Goal: Information Seeking & Learning: Learn about a topic

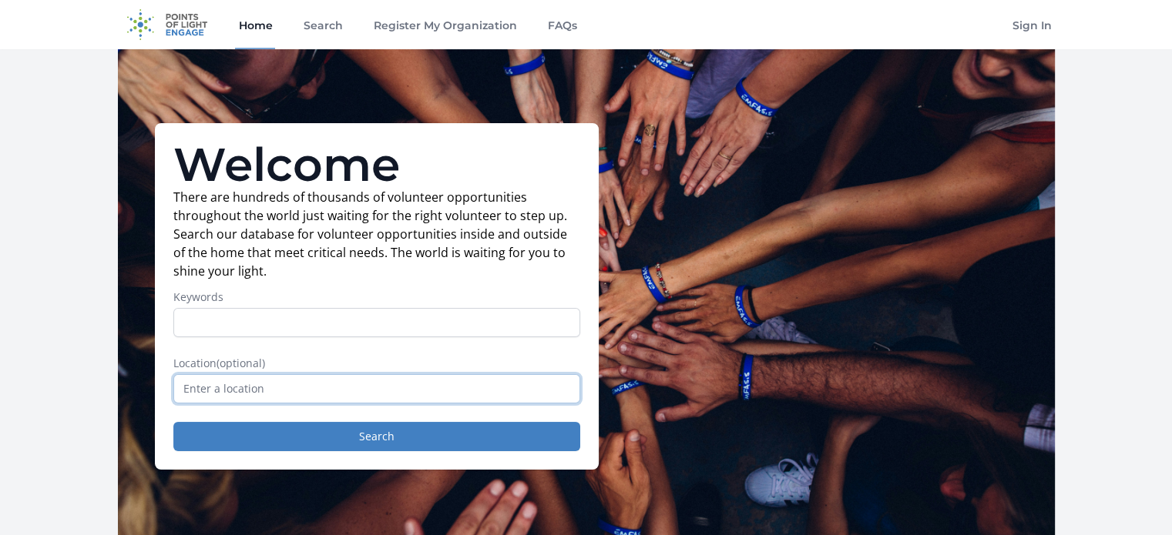
click at [262, 391] on input "text" at bounding box center [376, 388] width 407 height 29
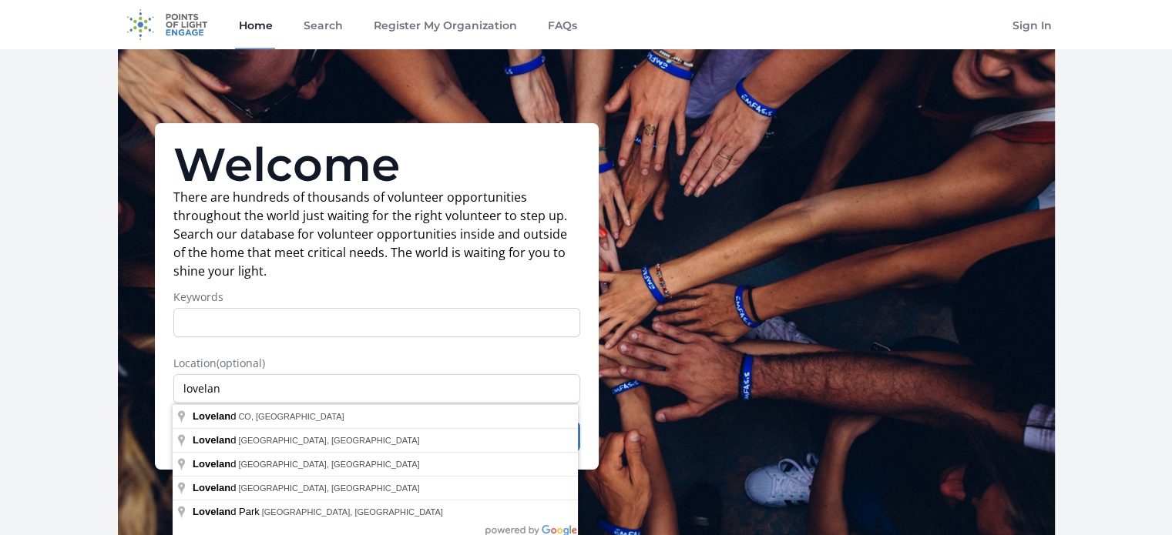
type input "Loveland, [GEOGRAPHIC_DATA], [GEOGRAPHIC_DATA]"
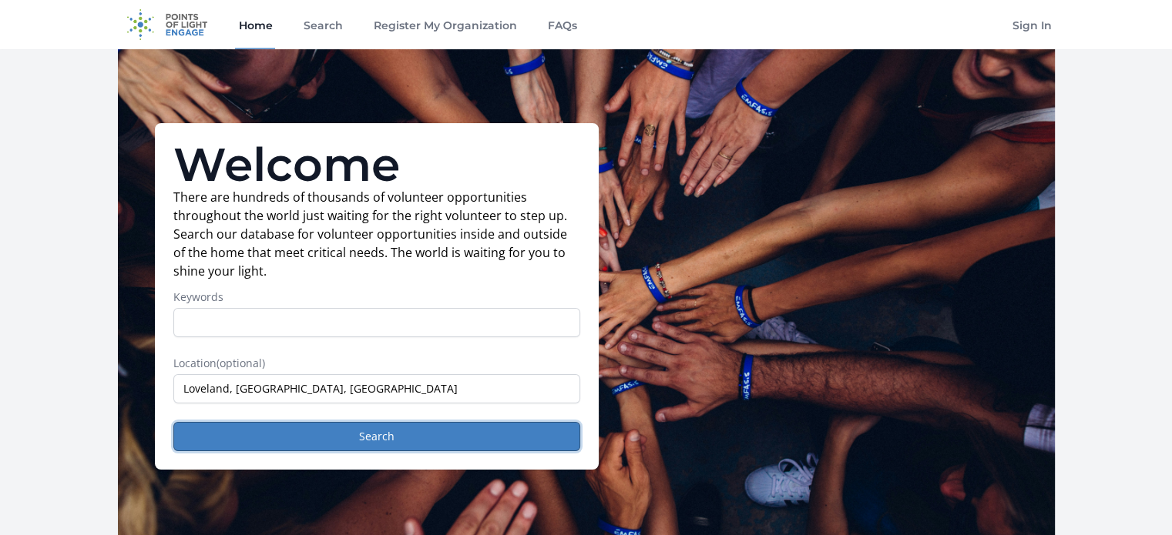
click at [271, 430] on button "Search" at bounding box center [376, 436] width 407 height 29
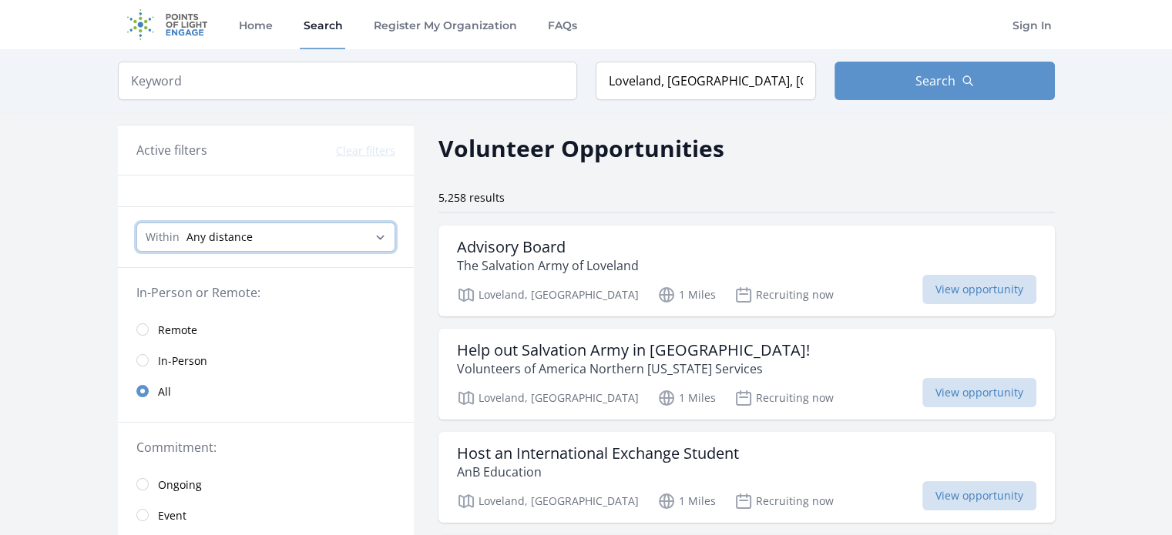
click at [200, 240] on select "Any distance , 5 Miles , 20 Miles , 50 Miles , 100 Miles" at bounding box center [265, 237] width 259 height 29
select select "32186"
click at [136, 223] on select "Any distance , 5 Miles , 20 Miles , 50 Miles , 100 Miles" at bounding box center [265, 237] width 259 height 29
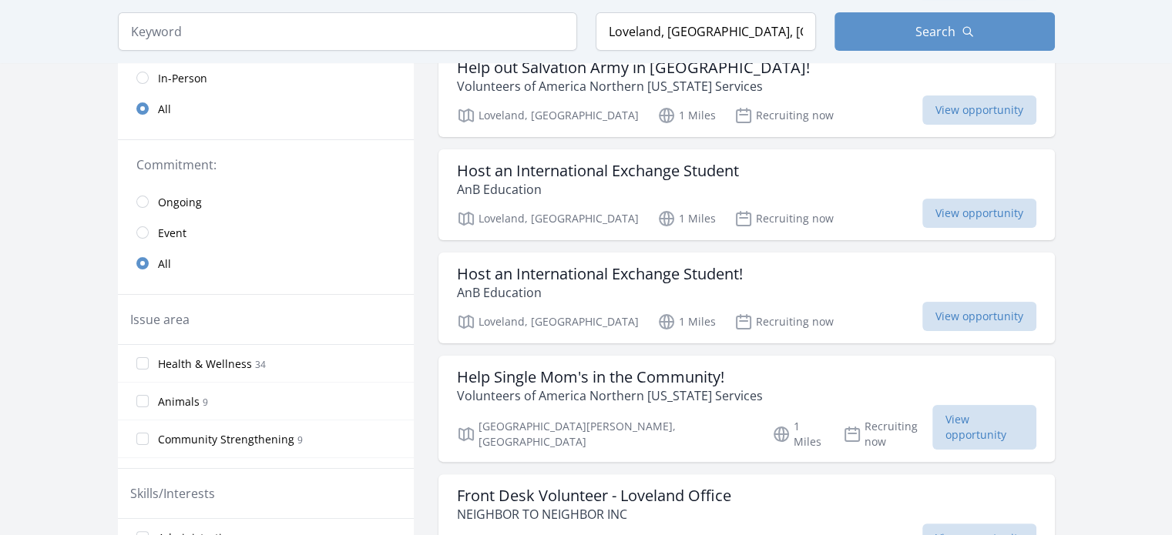
scroll to position [308, 0]
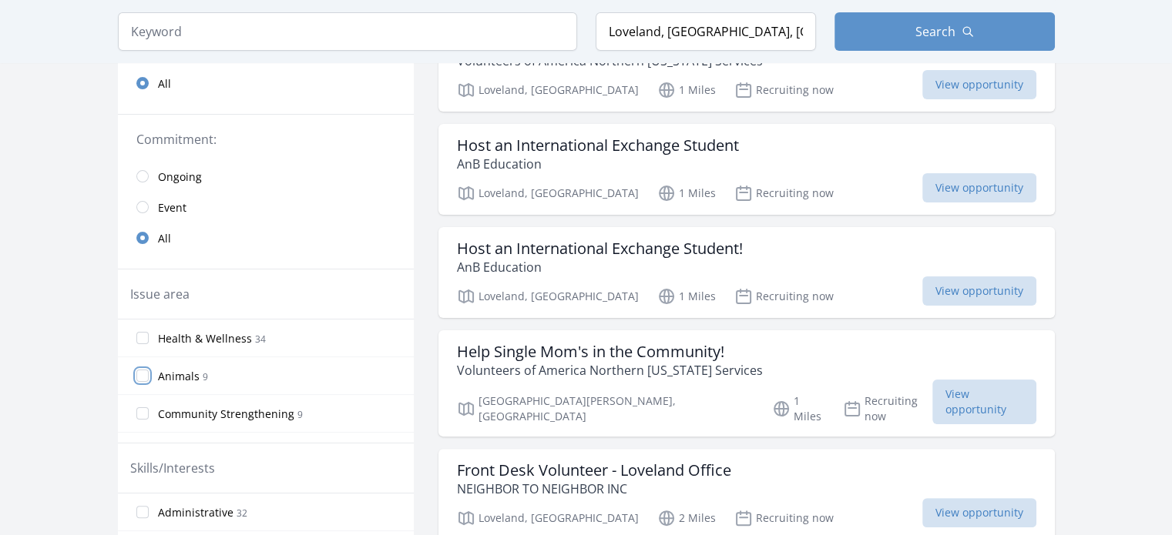
click at [145, 378] on input "Animals 9" at bounding box center [142, 376] width 12 height 12
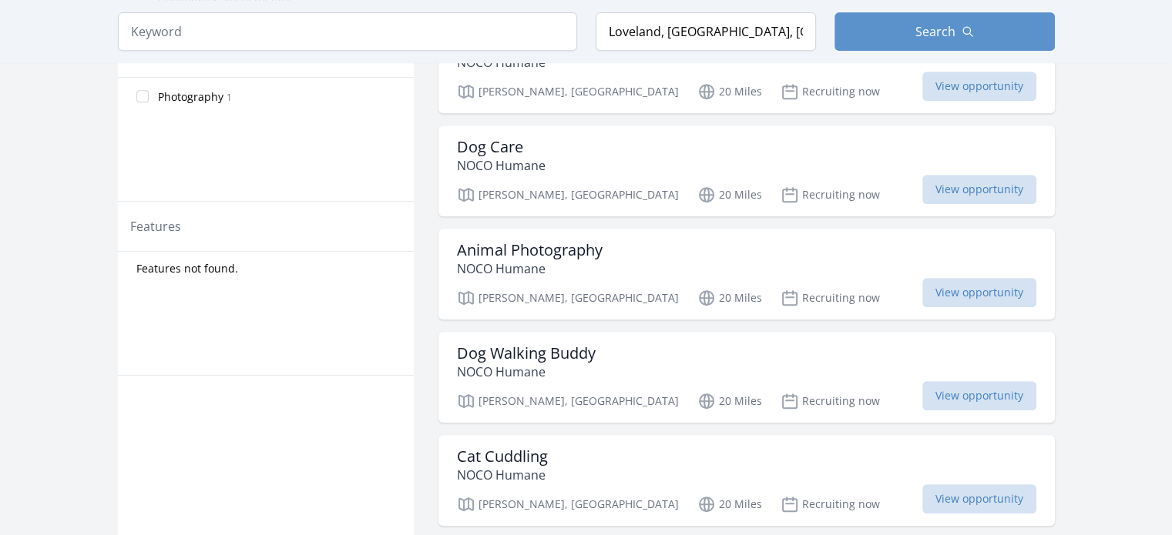
scroll to position [770, 0]
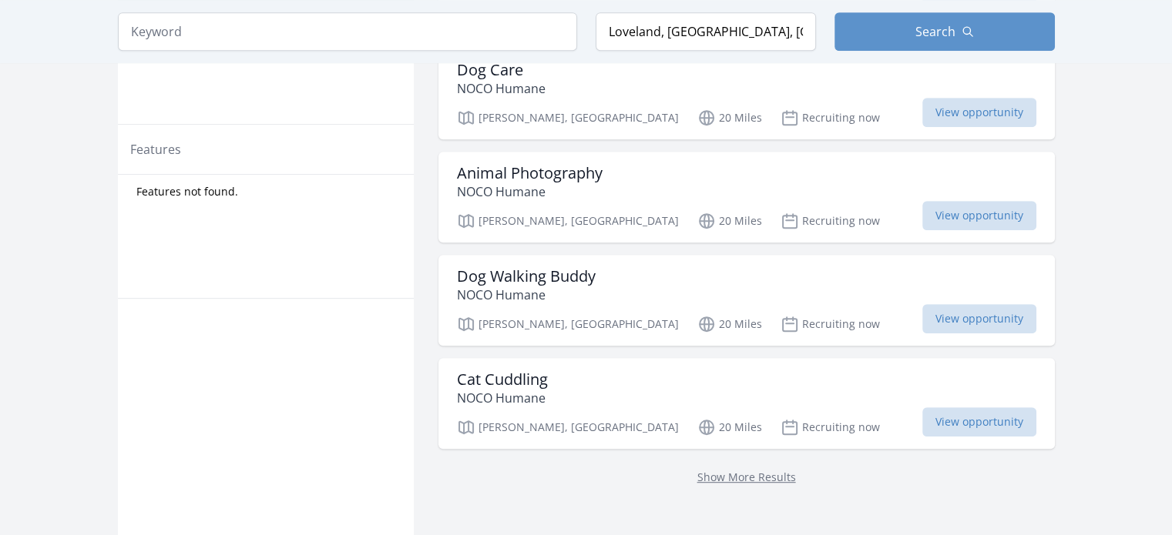
click at [743, 470] on link "Show More Results" at bounding box center [746, 477] width 99 height 15
click at [730, 470] on link "Show More Results" at bounding box center [746, 477] width 99 height 15
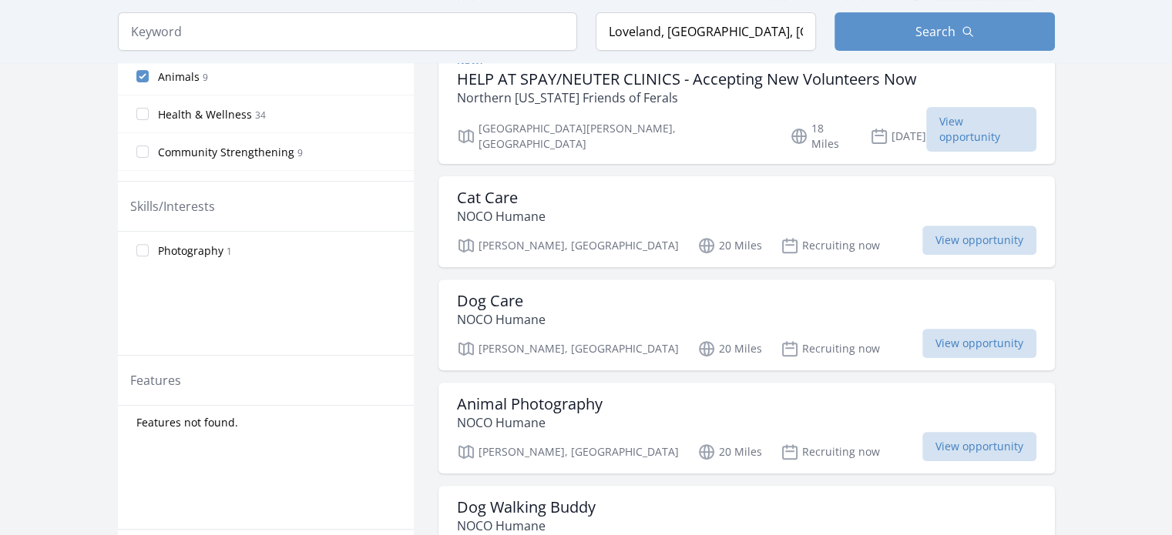
scroll to position [462, 0]
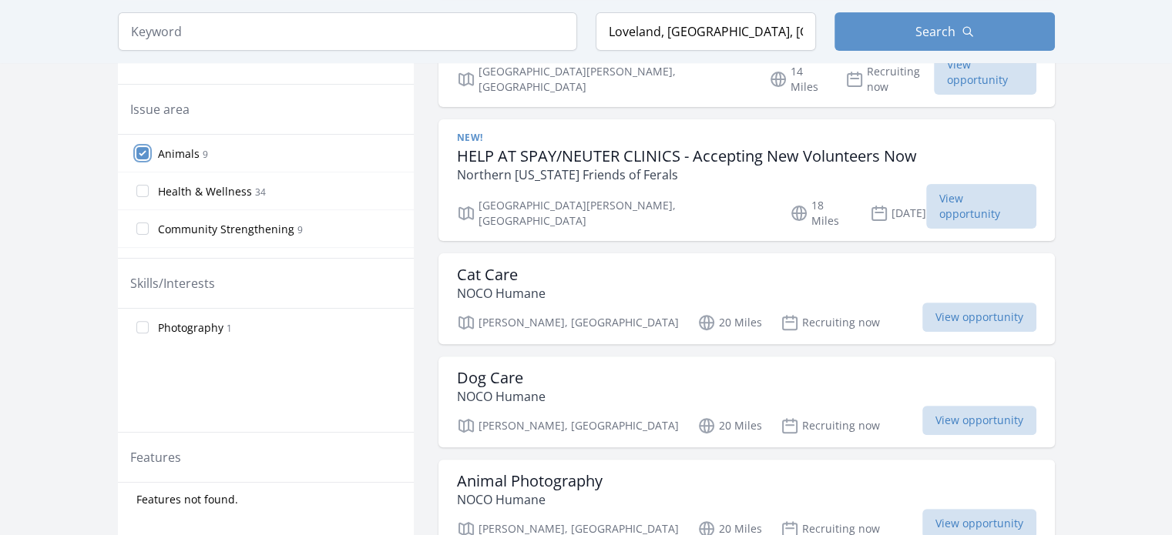
click at [141, 153] on input "Animals 9" at bounding box center [142, 153] width 12 height 12
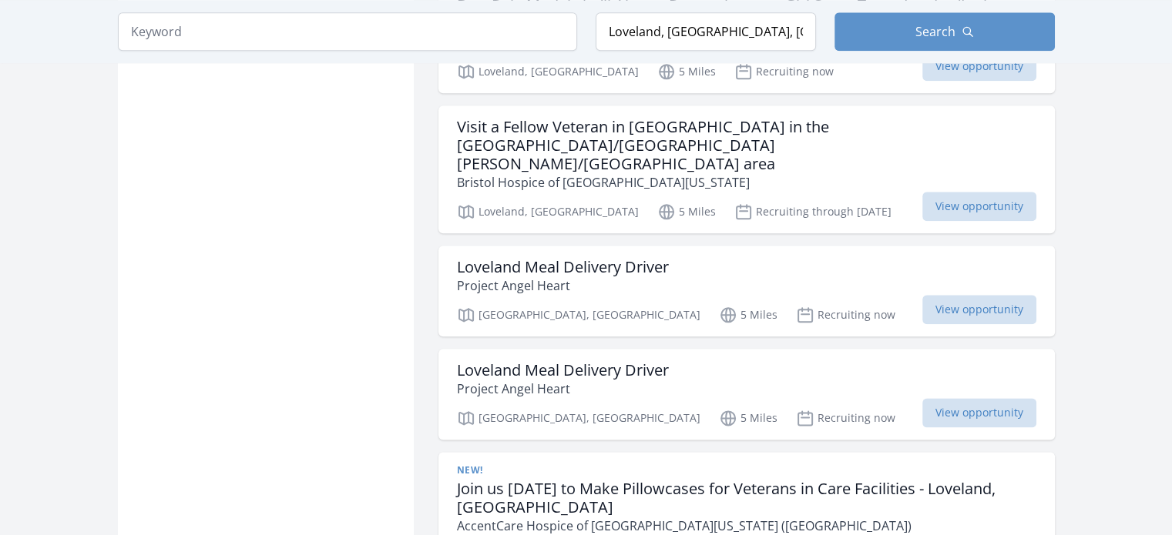
scroll to position [1849, 0]
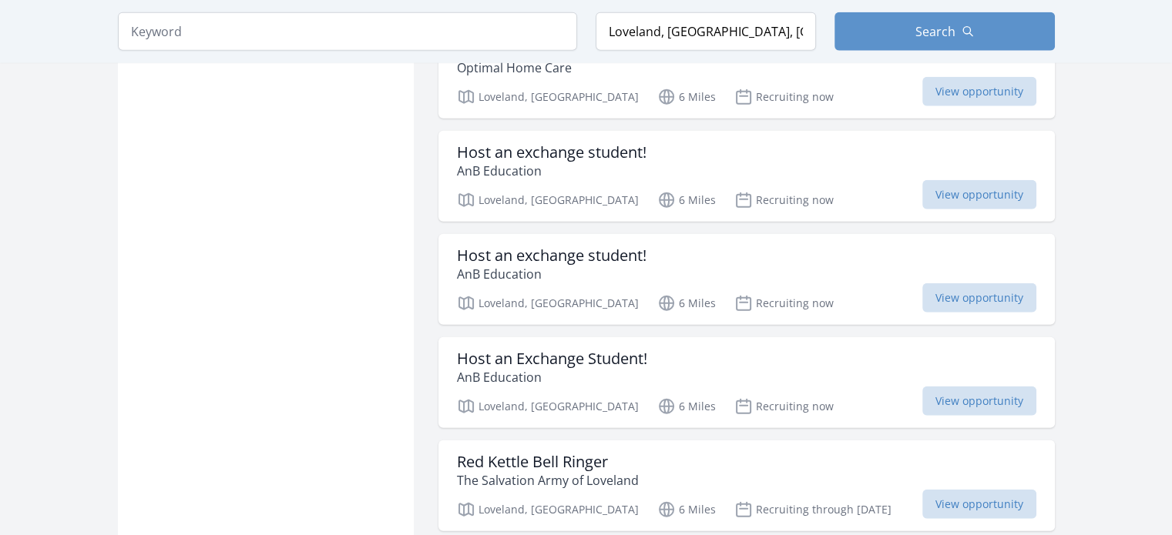
scroll to position [3851, 0]
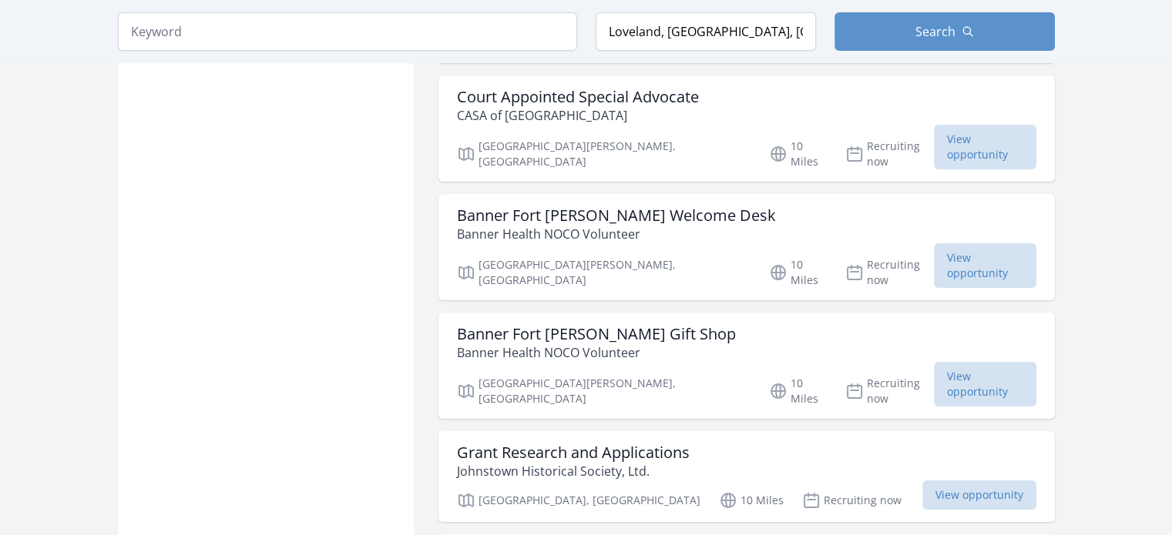
scroll to position [6008, 0]
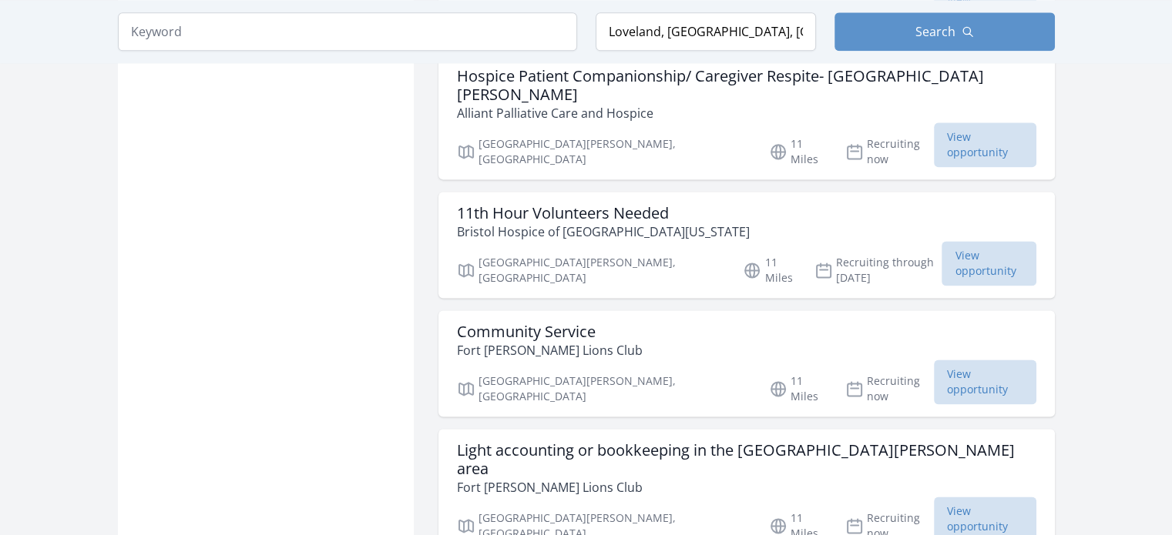
scroll to position [7933, 0]
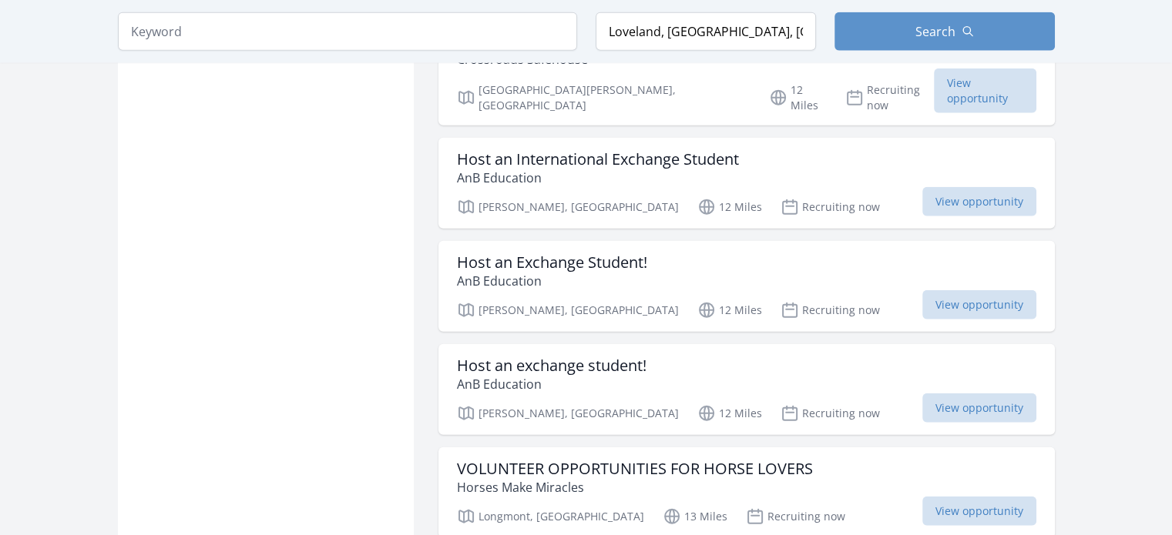
scroll to position [9628, 0]
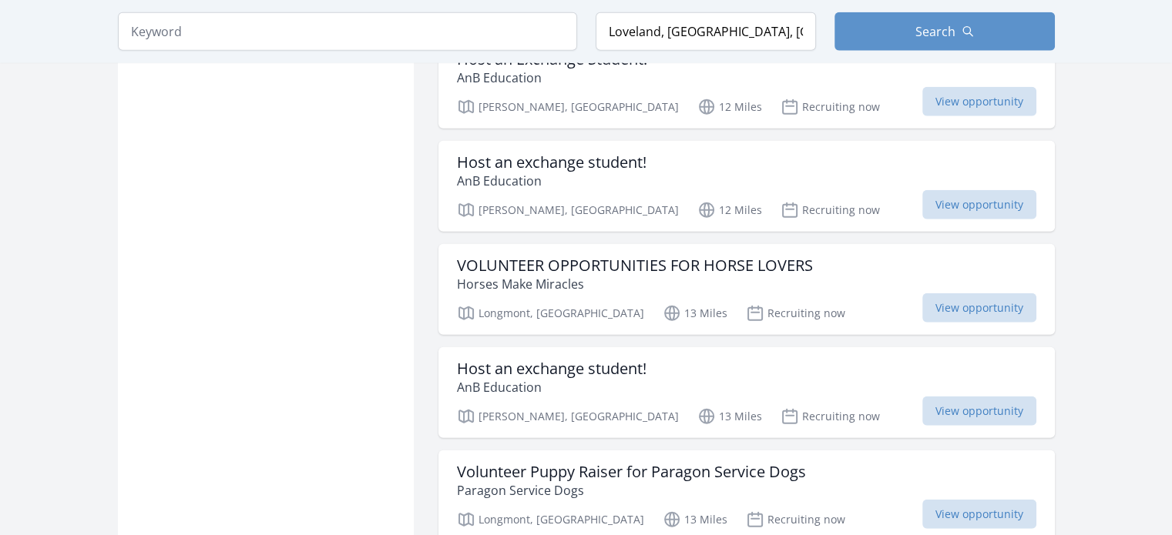
scroll to position [9782, 0]
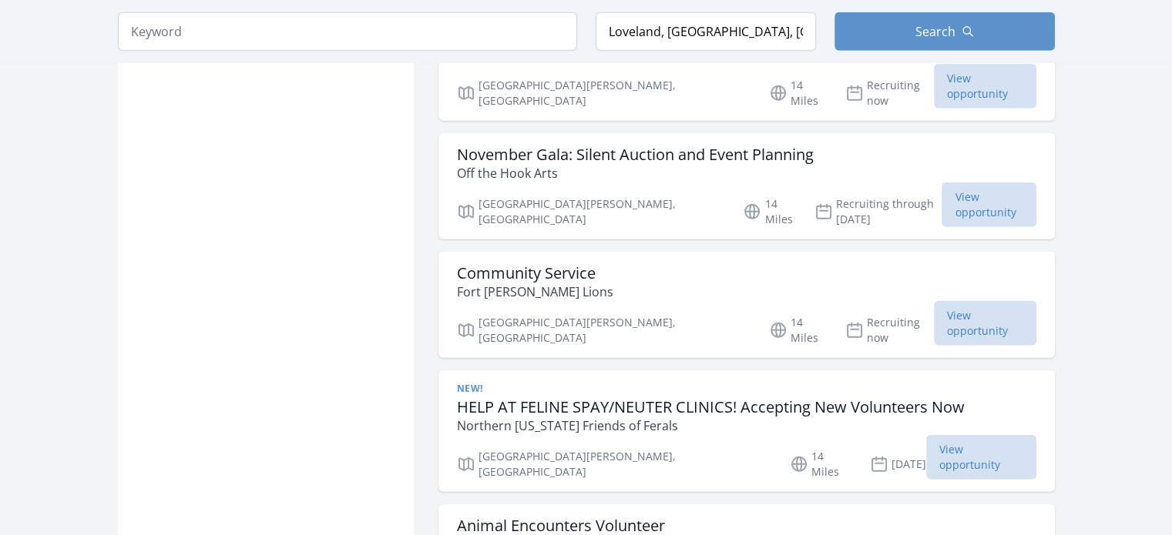
scroll to position [10321, 0]
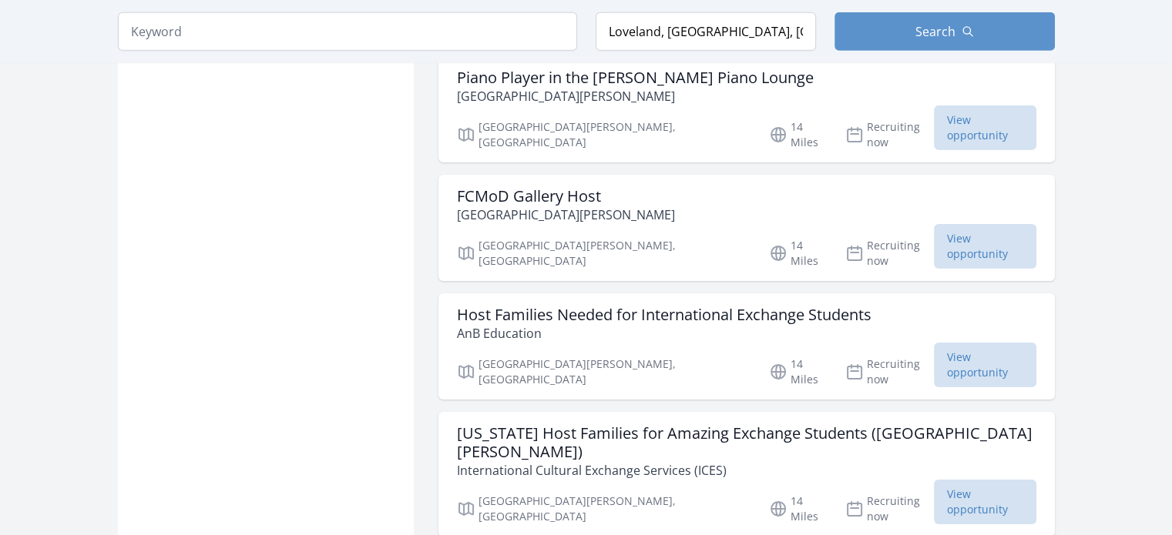
scroll to position [10937, 0]
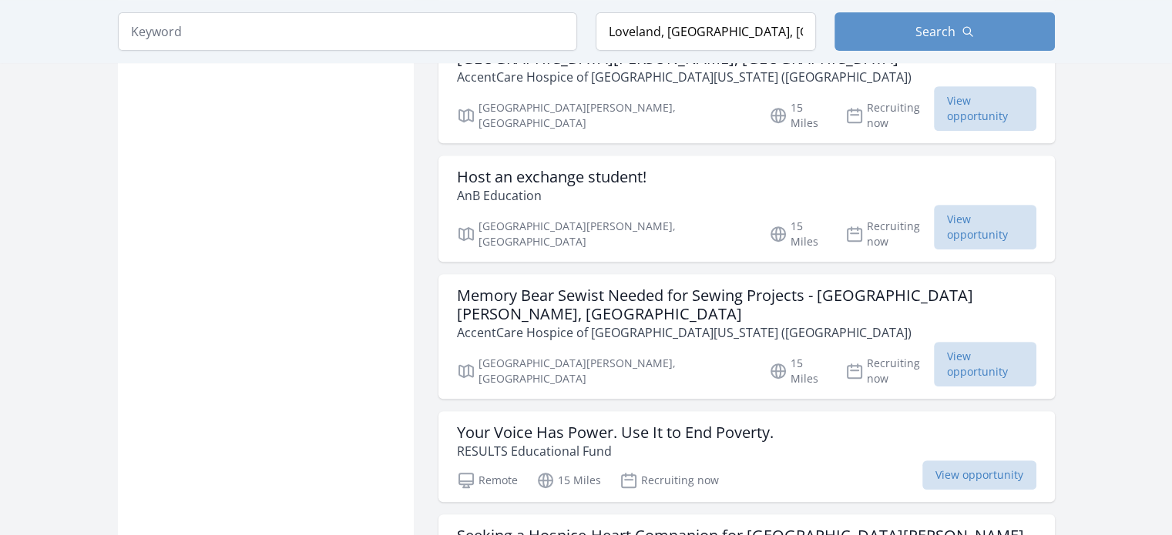
scroll to position [12401, 0]
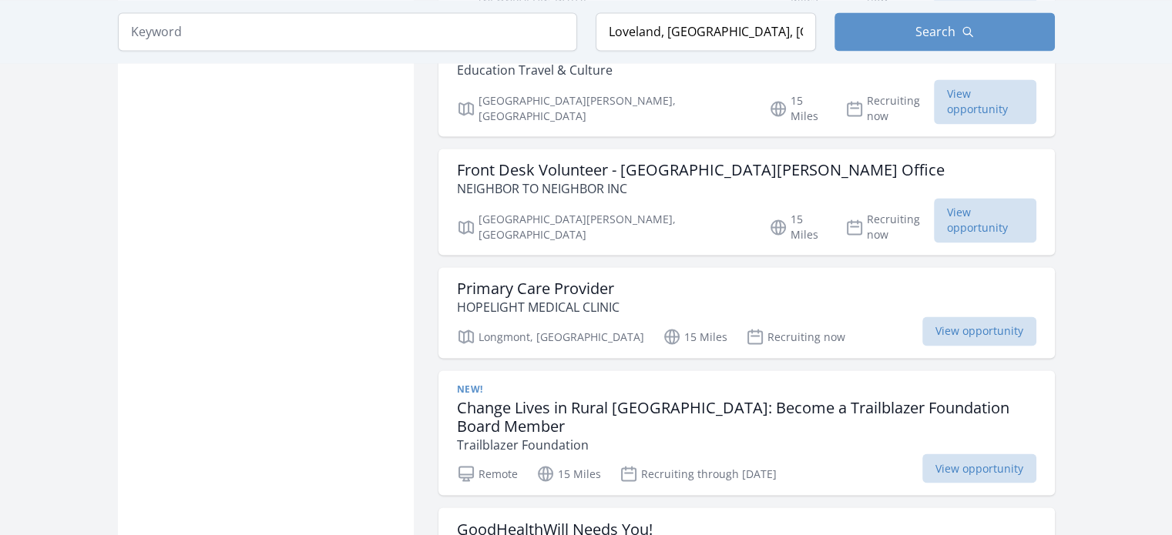
scroll to position [14326, 0]
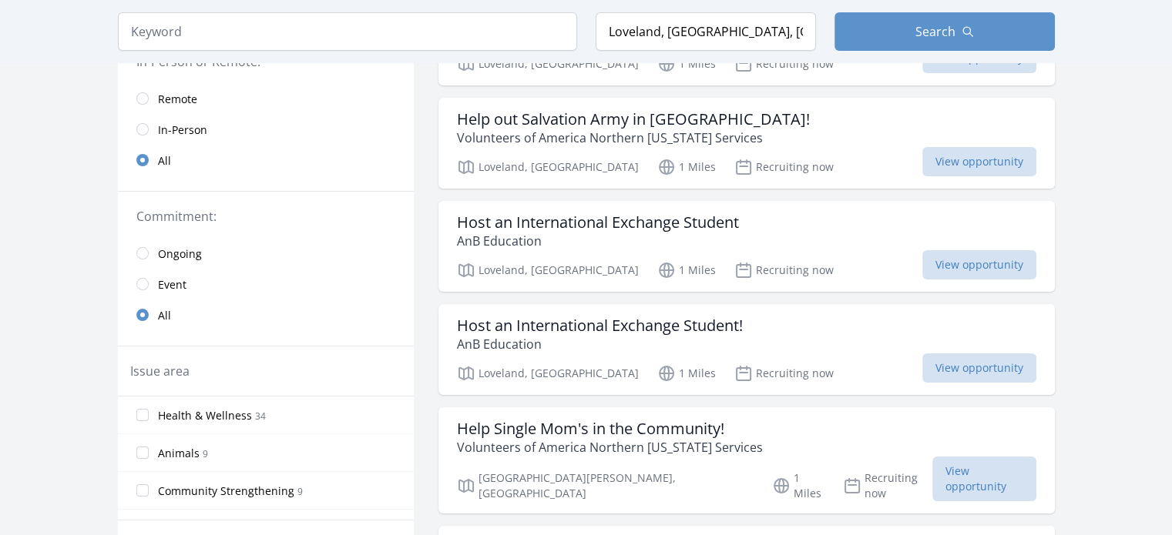
scroll to position [308, 0]
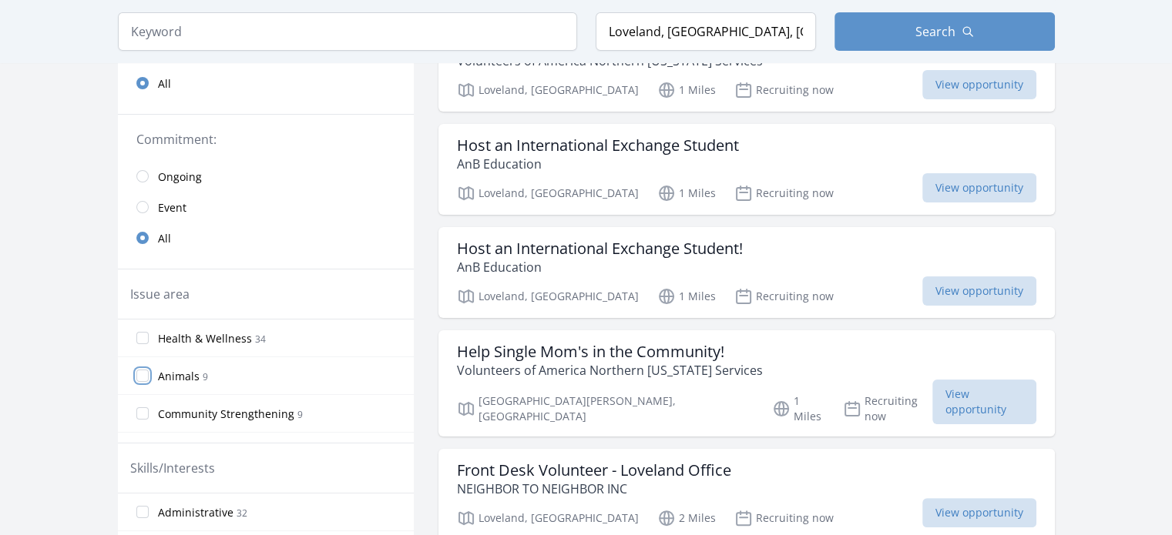
click at [139, 375] on input "Animals 9" at bounding box center [142, 376] width 12 height 12
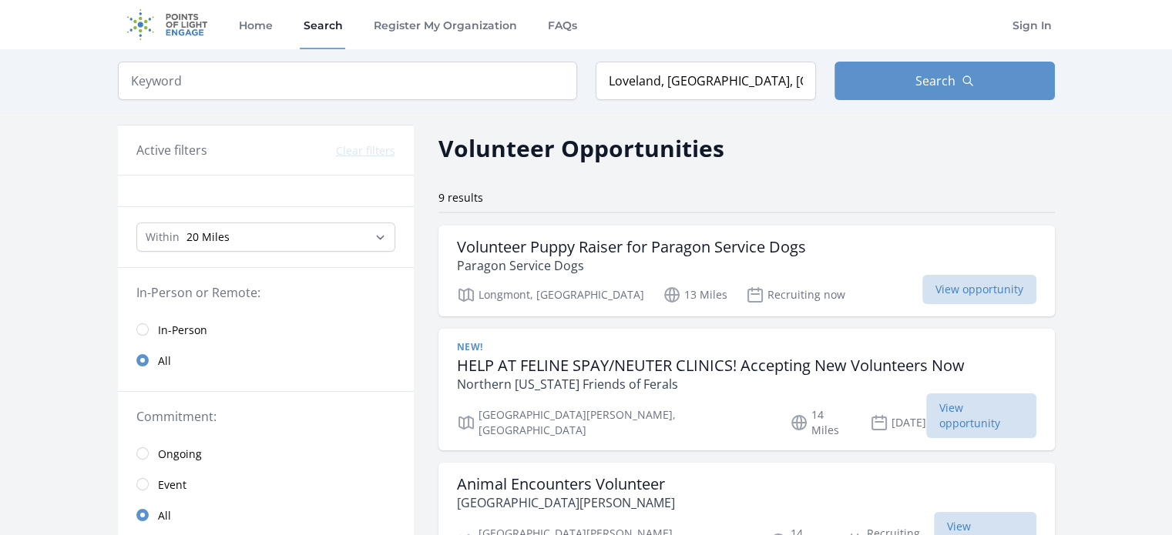
click at [922, 280] on span "View opportunity" at bounding box center [979, 289] width 114 height 29
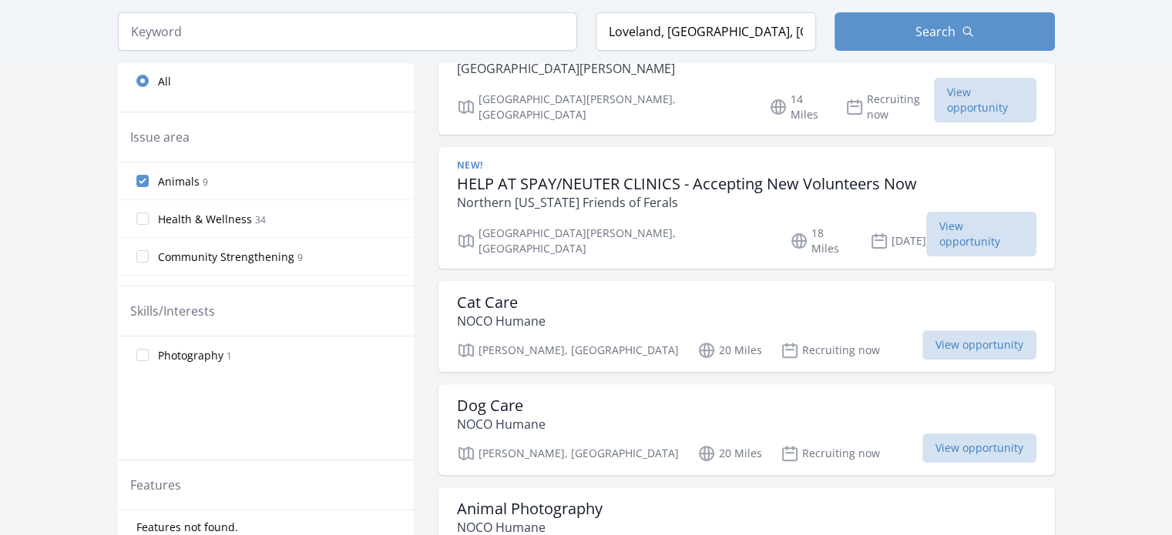
scroll to position [462, 0]
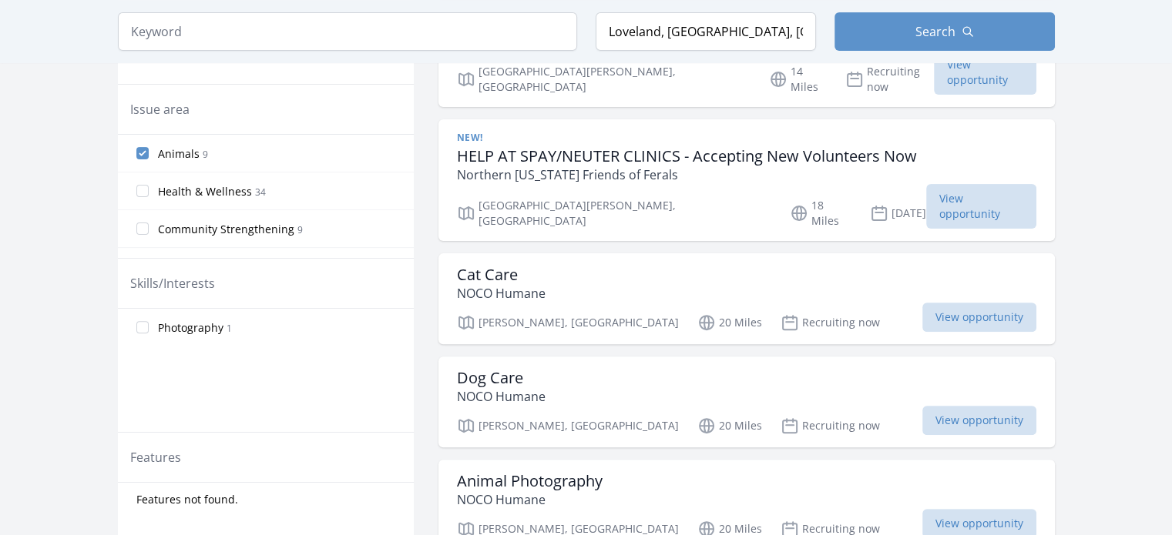
click at [922, 406] on span "View opportunity" at bounding box center [979, 420] width 114 height 29
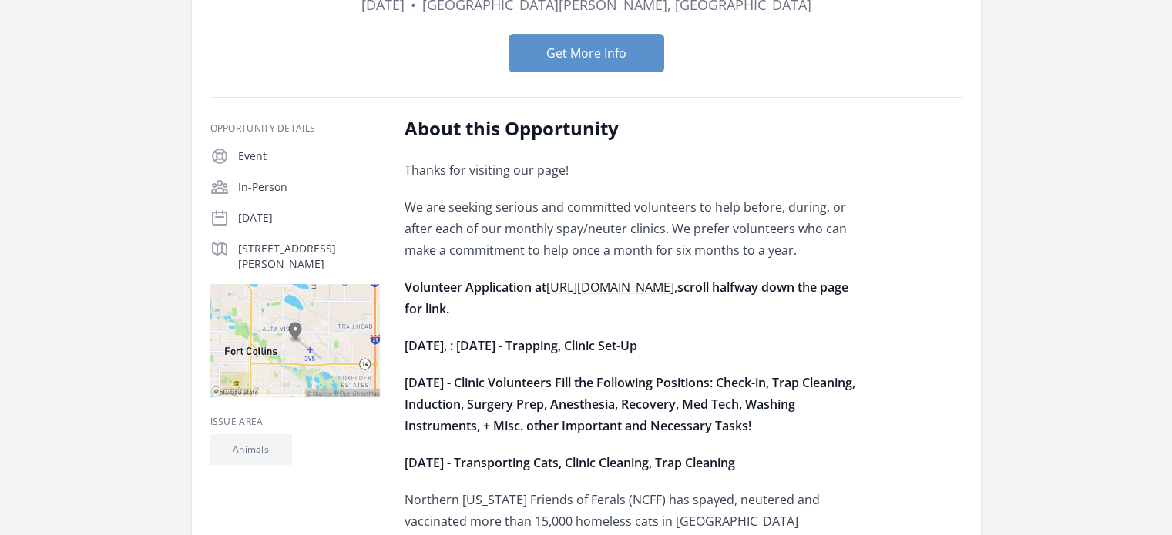
scroll to position [231, 0]
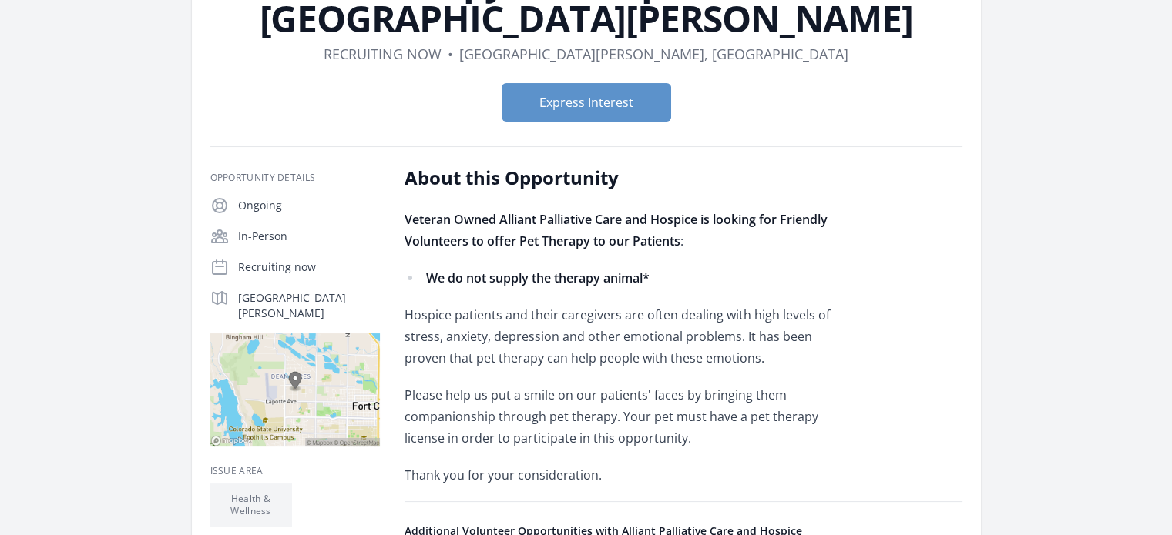
scroll to position [231, 0]
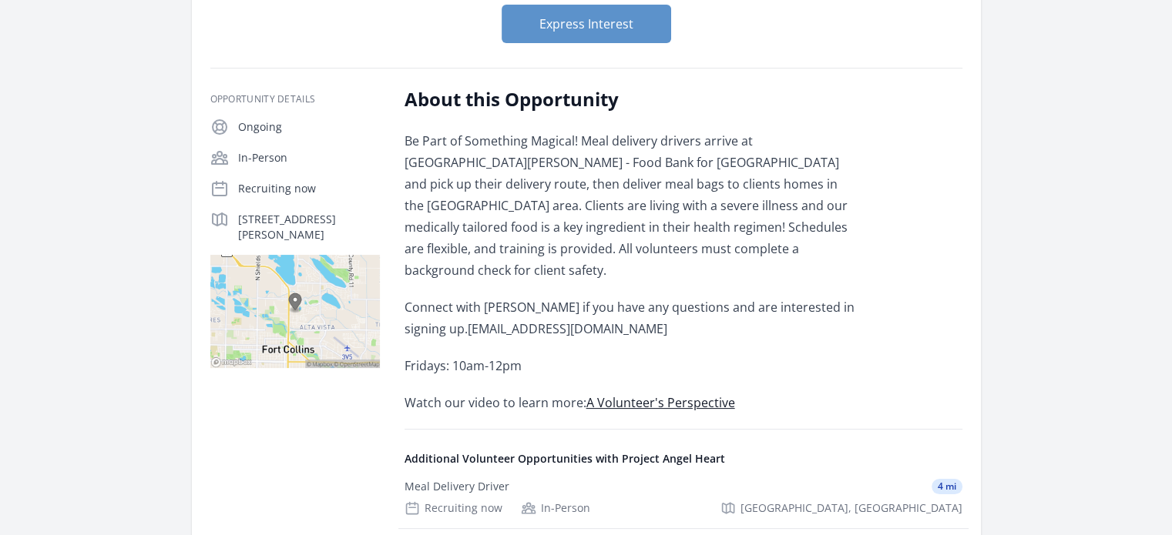
scroll to position [231, 0]
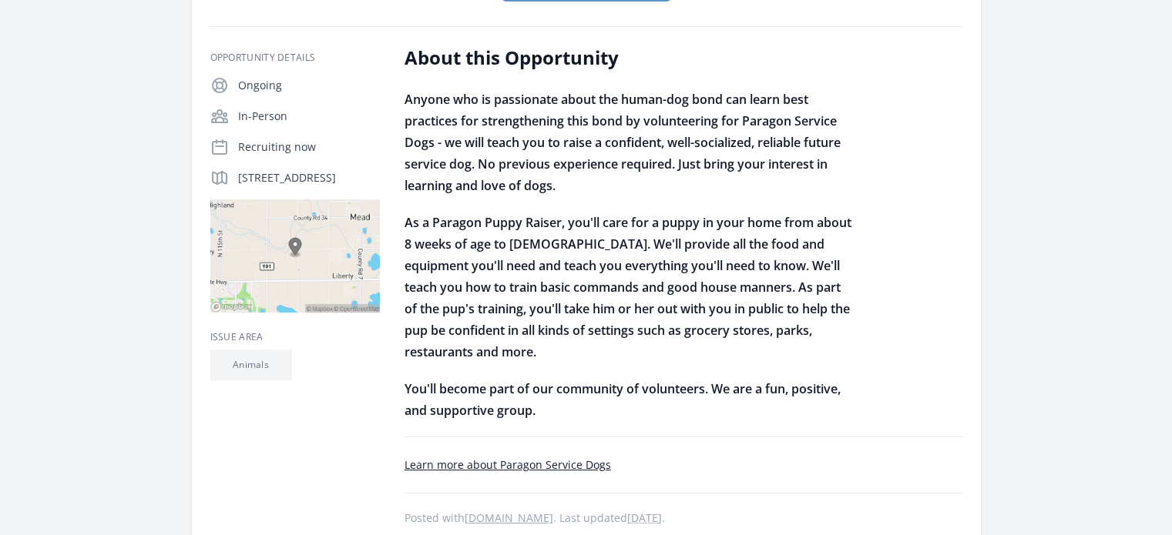
scroll to position [154, 0]
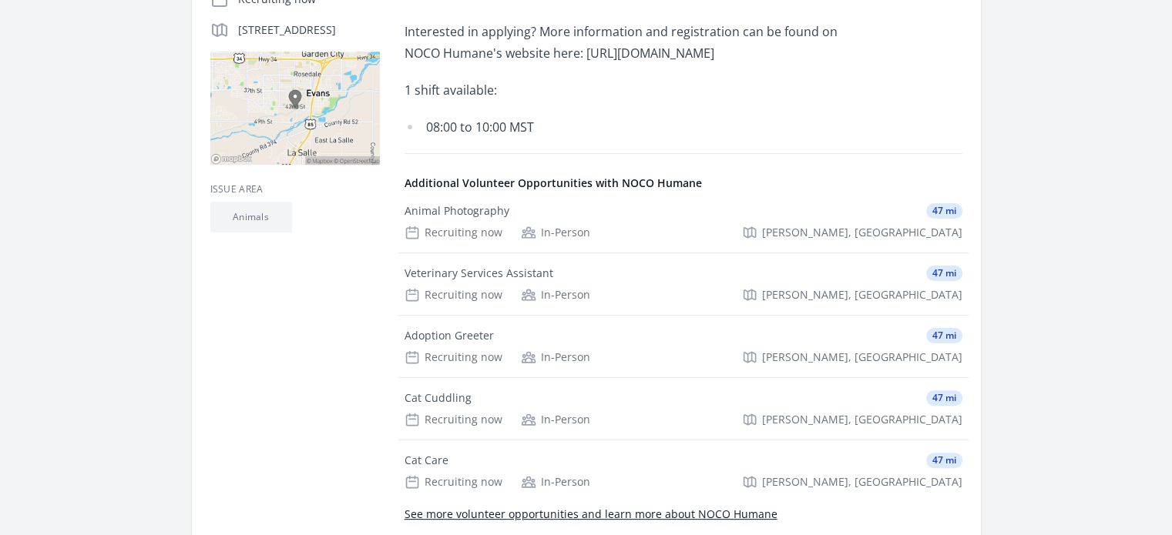
scroll to position [462, 0]
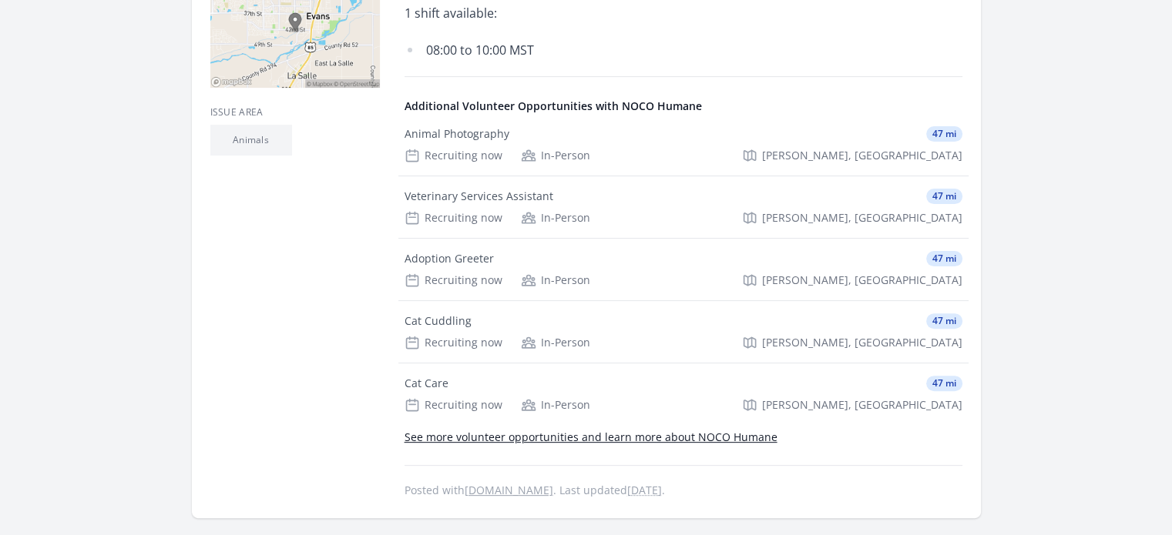
click at [644, 444] on link "See more volunteer opportunities and learn more about NOCO Humane" at bounding box center [590, 437] width 373 height 15
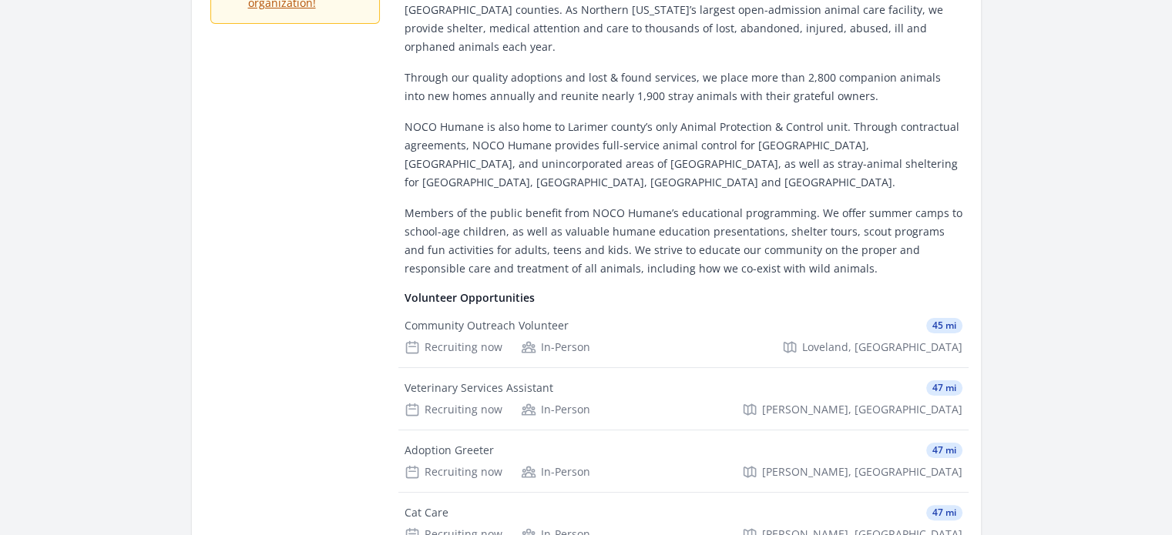
scroll to position [308, 0]
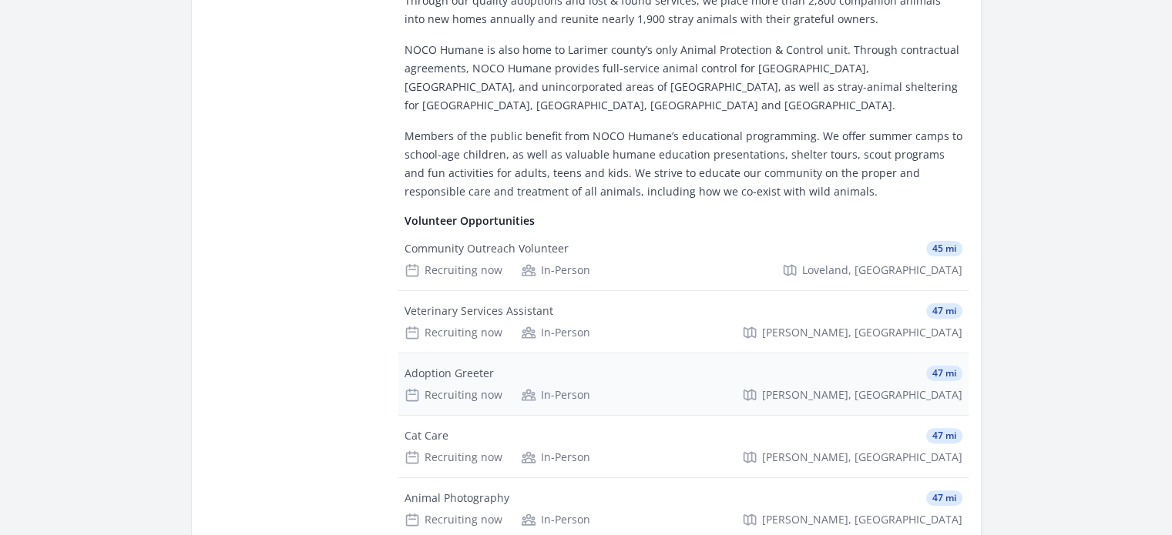
click at [615, 366] on div "Adoption Greeter 47 mi" at bounding box center [683, 373] width 558 height 15
